Goal: Transaction & Acquisition: Purchase product/service

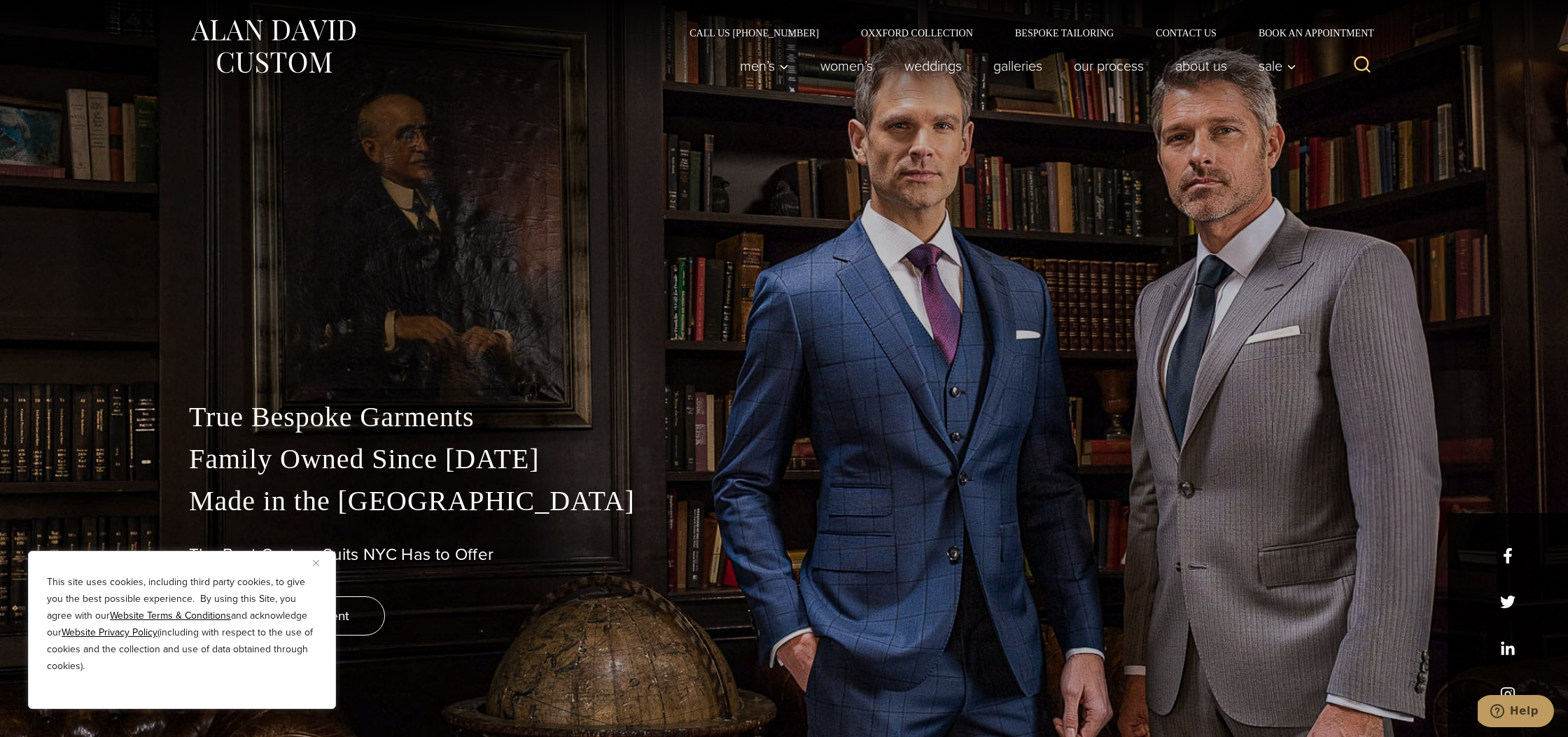
click at [320, 565] on button "Close" at bounding box center [321, 562] width 17 height 17
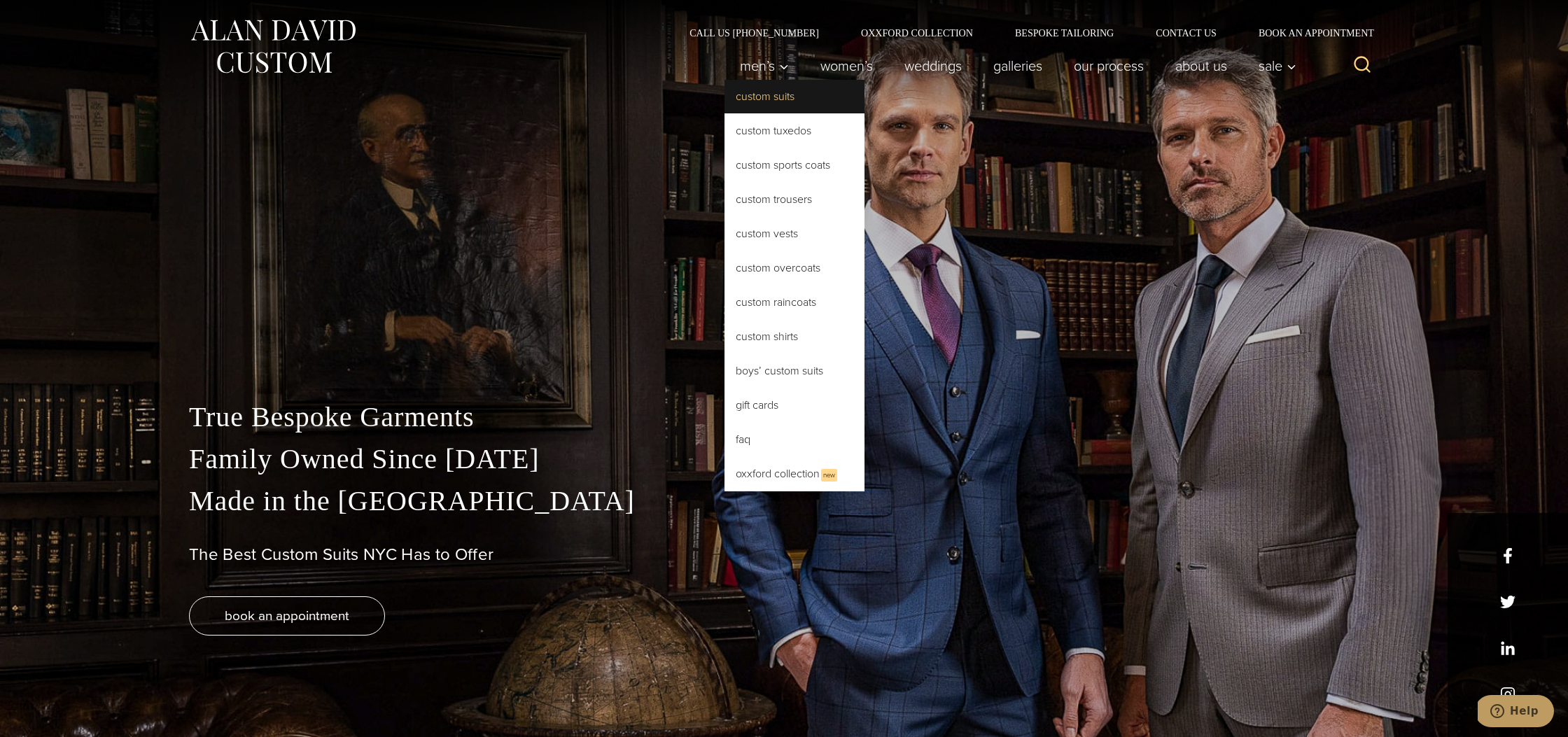
drag, startPoint x: 772, startPoint y: 67, endPoint x: 768, endPoint y: 81, distance: 14.6
click at [768, 79] on link "Men’s" at bounding box center [764, 65] width 80 height 28
click at [768, 93] on link "Custom Suits" at bounding box center [795, 97] width 140 height 34
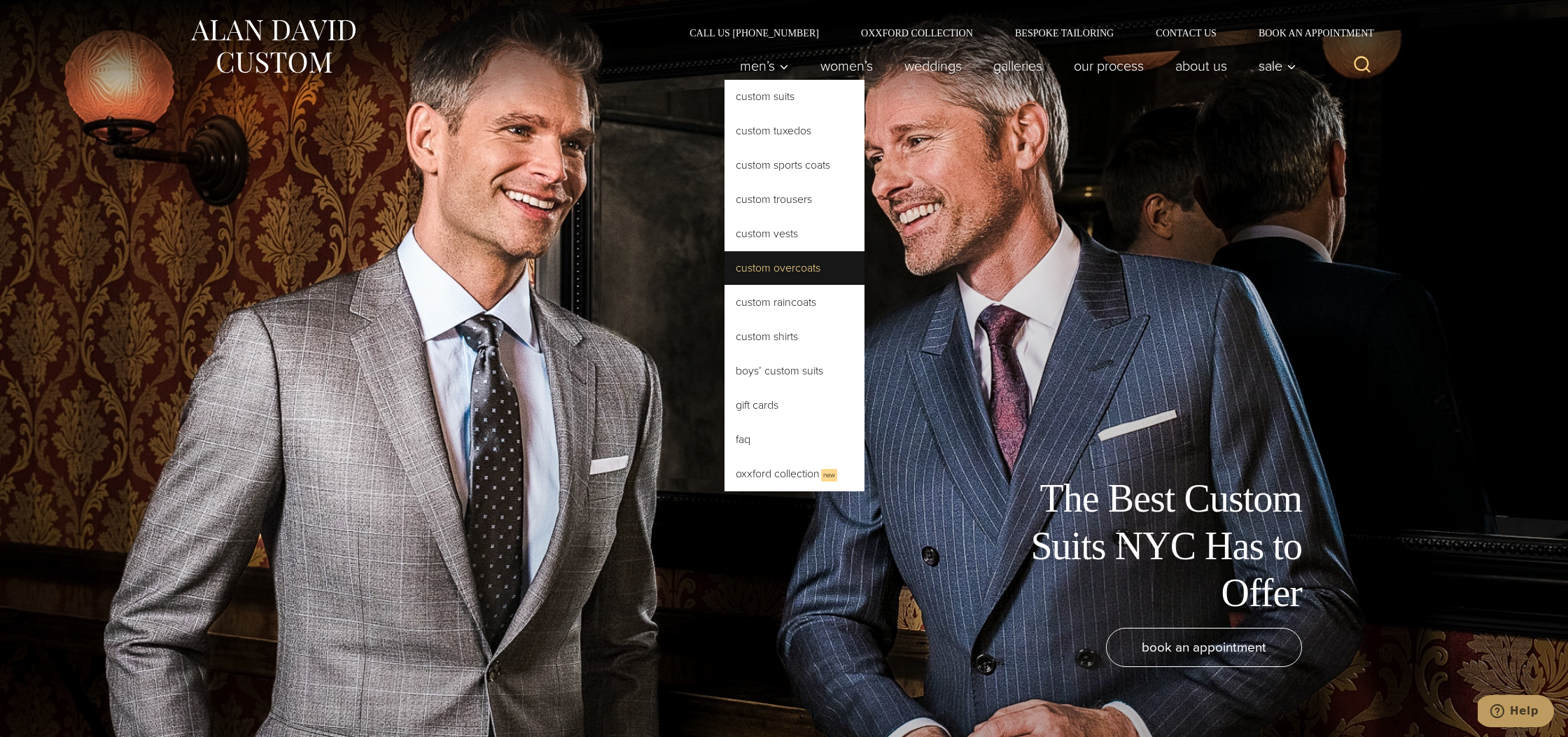
click at [764, 265] on link "Custom Overcoats" at bounding box center [795, 268] width 140 height 34
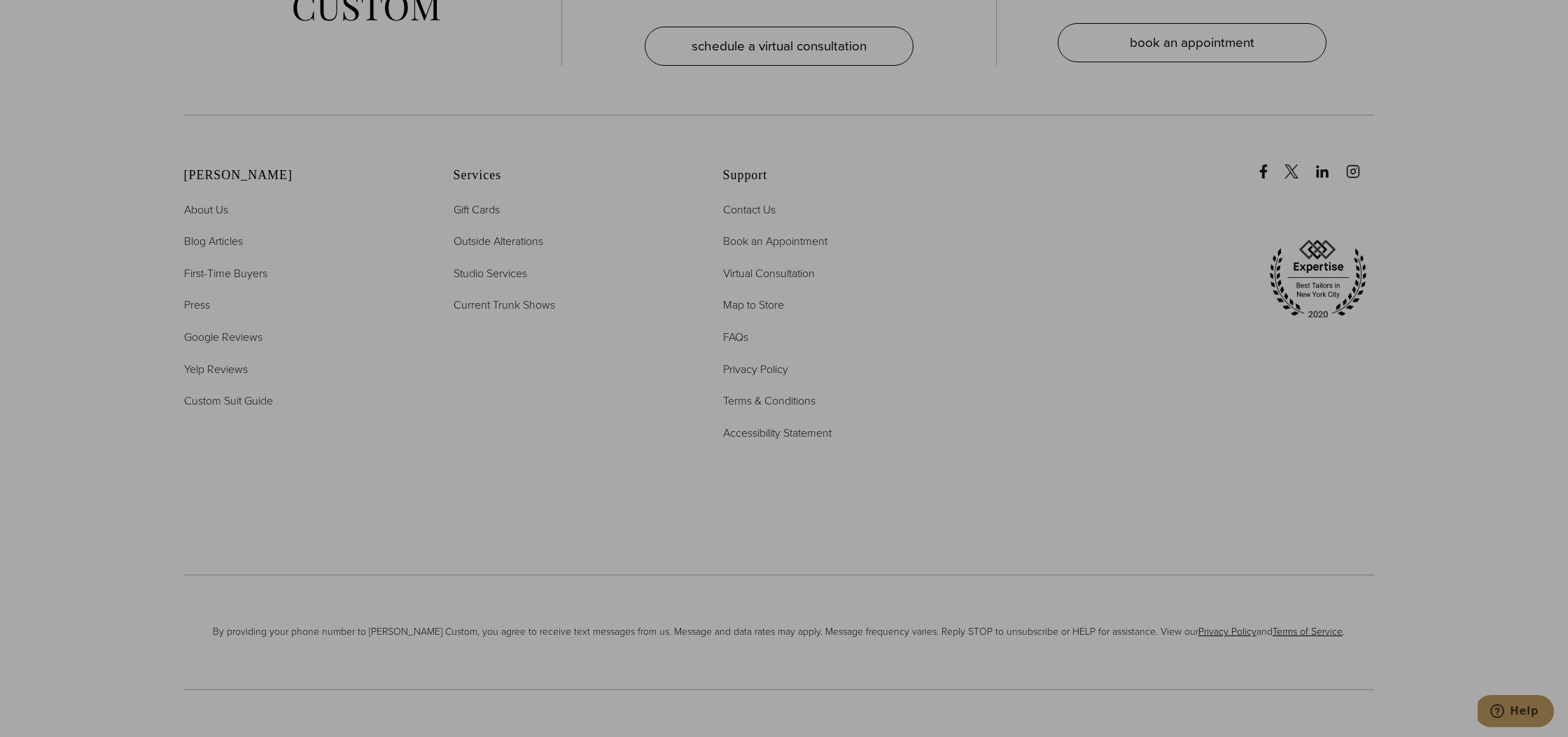
scroll to position [8290, 0]
